Goal: Find specific fact: Find specific fact

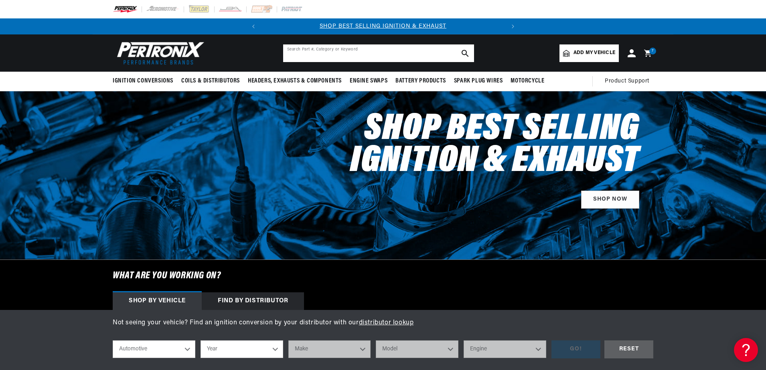
click at [324, 57] on input "text" at bounding box center [378, 53] width 191 height 18
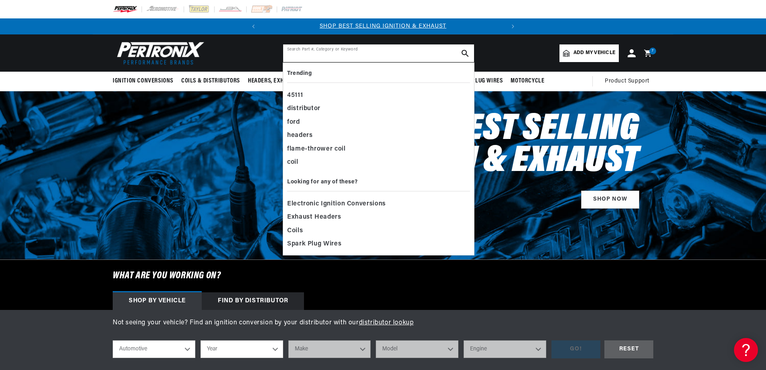
paste input "13130"
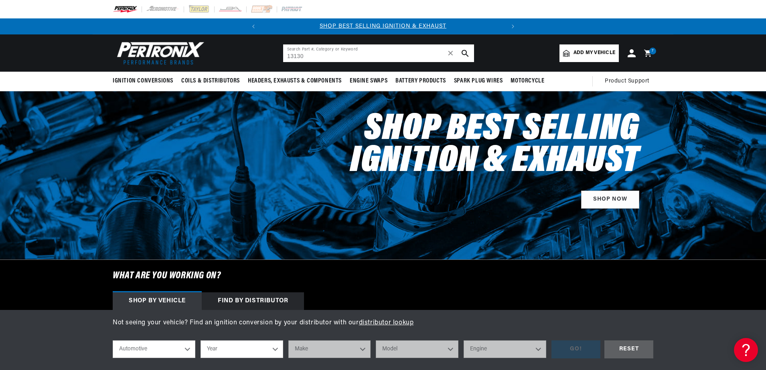
type input "13130"
